Goal: Information Seeking & Learning: Learn about a topic

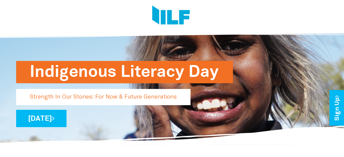
scroll to position [27, 0]
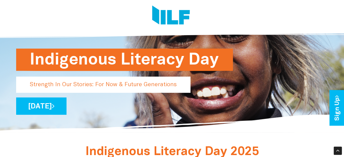
drag, startPoint x: 28, startPoint y: 83, endPoint x: 178, endPoint y: 89, distance: 150.0
click at [179, 90] on p "Strength In Our Stories: For Now & Future Generations" at bounding box center [103, 84] width 175 height 16
drag, startPoint x: 174, startPoint y: 84, endPoint x: 83, endPoint y: 74, distance: 91.5
click at [84, 74] on div "Indigenous Literacy Day Strength In Our Stories: For Now & Future Generations […" at bounding box center [172, 90] width 312 height 47
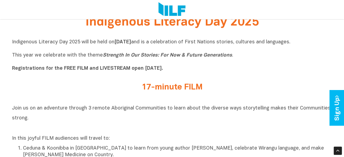
scroll to position [137, 0]
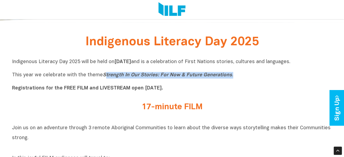
drag, startPoint x: 102, startPoint y: 74, endPoint x: 248, endPoint y: 76, distance: 146.3
click at [248, 76] on p "Indigenous Literacy Day 2025 will be held [DATE][DATE] and is a celebration of …" at bounding box center [172, 75] width 321 height 33
click at [126, 77] on icon "Strength In Our Stories: For Now & Future Generations" at bounding box center [167, 75] width 129 height 5
drag, startPoint x: 101, startPoint y: 77, endPoint x: 255, endPoint y: 78, distance: 153.1
click at [255, 78] on p "Indigenous Literacy Day 2025 will be held [DATE][DATE] and is a celebration of …" at bounding box center [172, 75] width 321 height 33
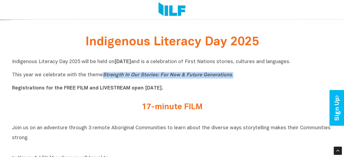
drag, startPoint x: 255, startPoint y: 78, endPoint x: 225, endPoint y: 76, distance: 29.6
copy p "Strength In Our Stories: For Now & Future Generations ."
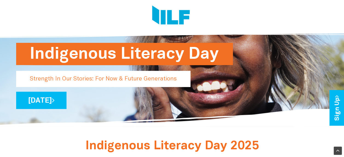
scroll to position [0, 0]
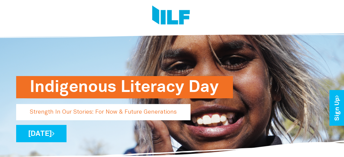
click at [164, 17] on img at bounding box center [171, 15] width 38 height 21
